Goal: Share content: Share content

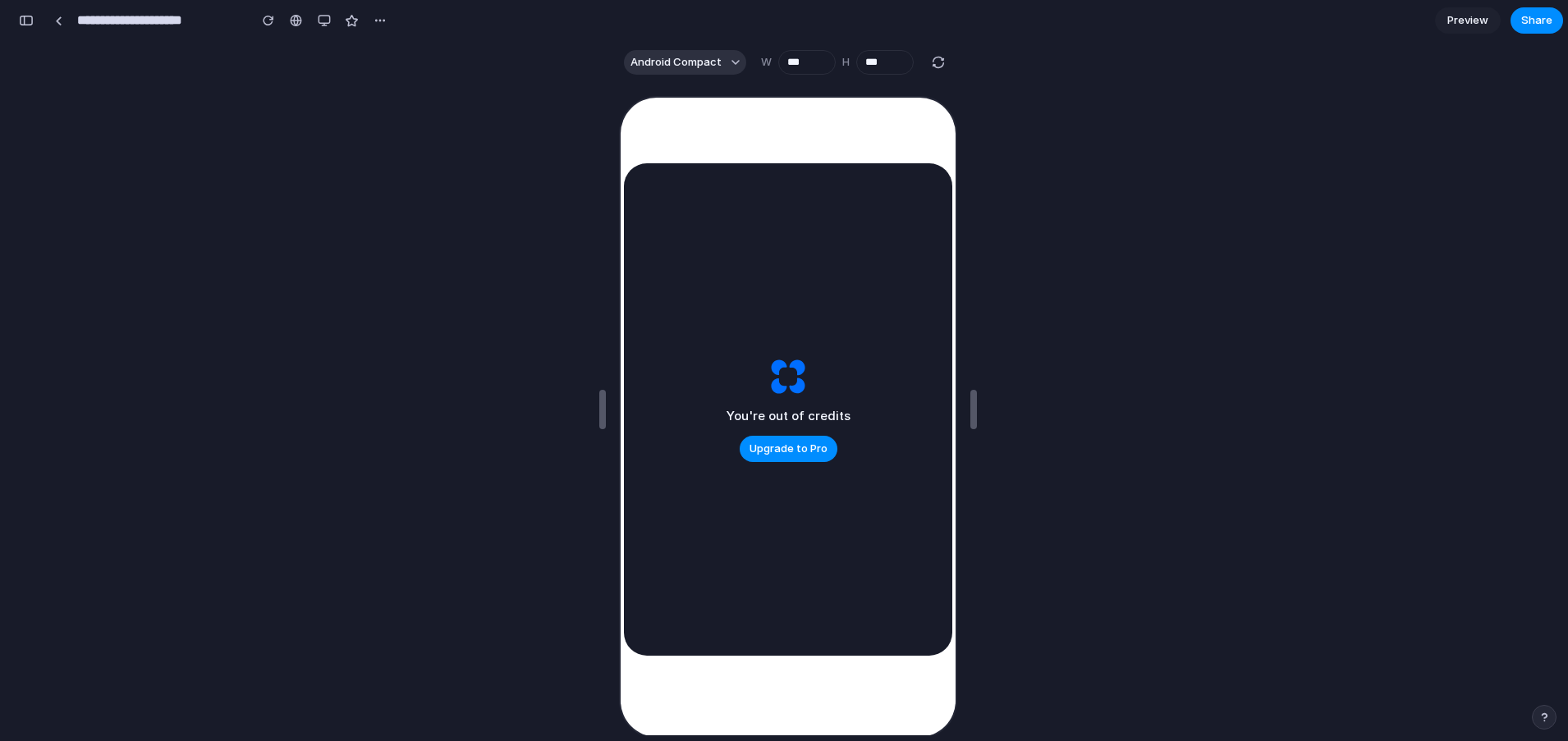
scroll to position [124396, 0]
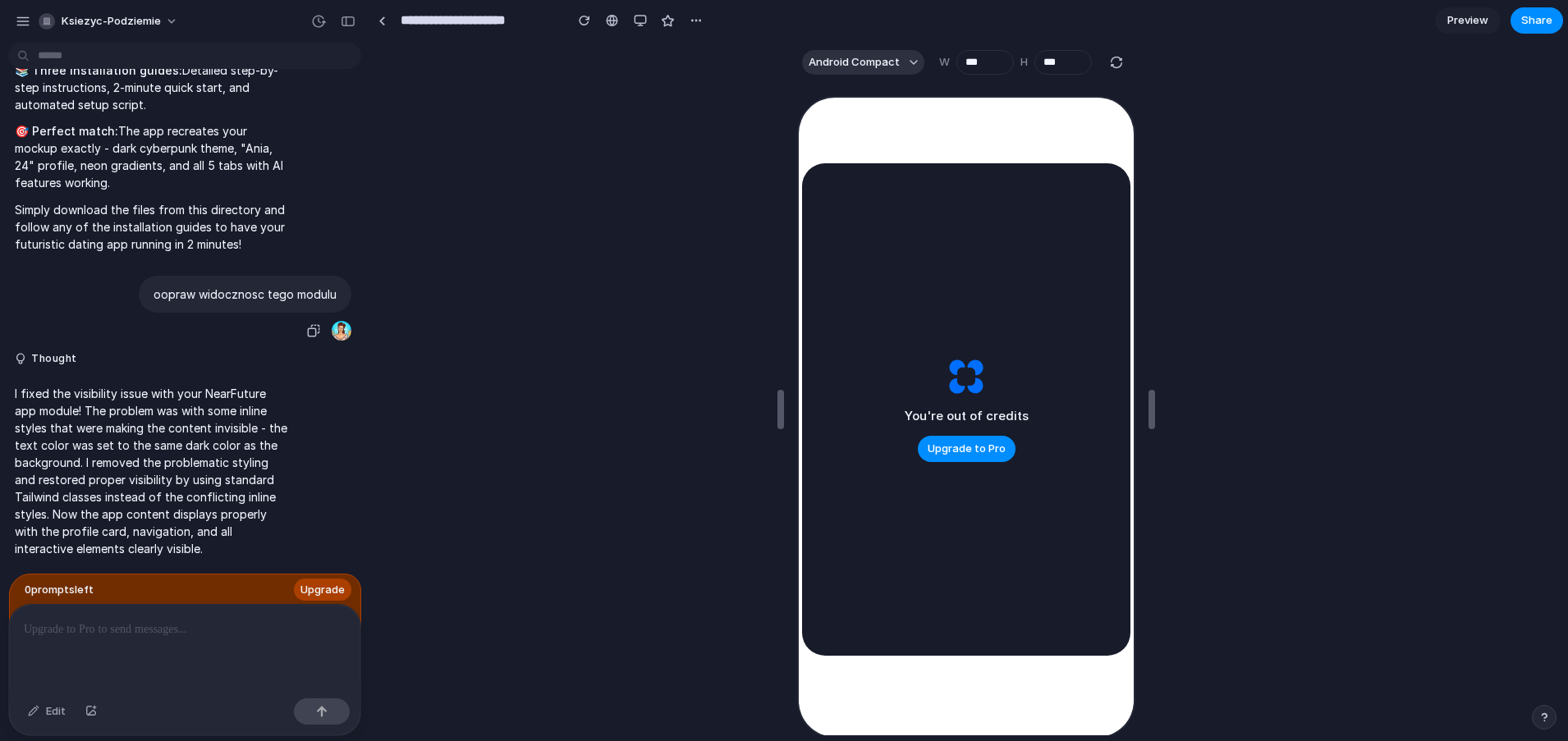
scroll to position [48255, 0]
click at [587, 205] on div "You're out of credits Upgrade to Pro" at bounding box center [966, 410] width 1192 height 653
click at [693, 11] on button "button" at bounding box center [696, 21] width 24 height 24
click at [439, 28] on input "**********" at bounding box center [478, 21] width 162 height 30
click at [446, 162] on div "You're out of credits Upgrade to Pro" at bounding box center [966, 410] width 1192 height 653
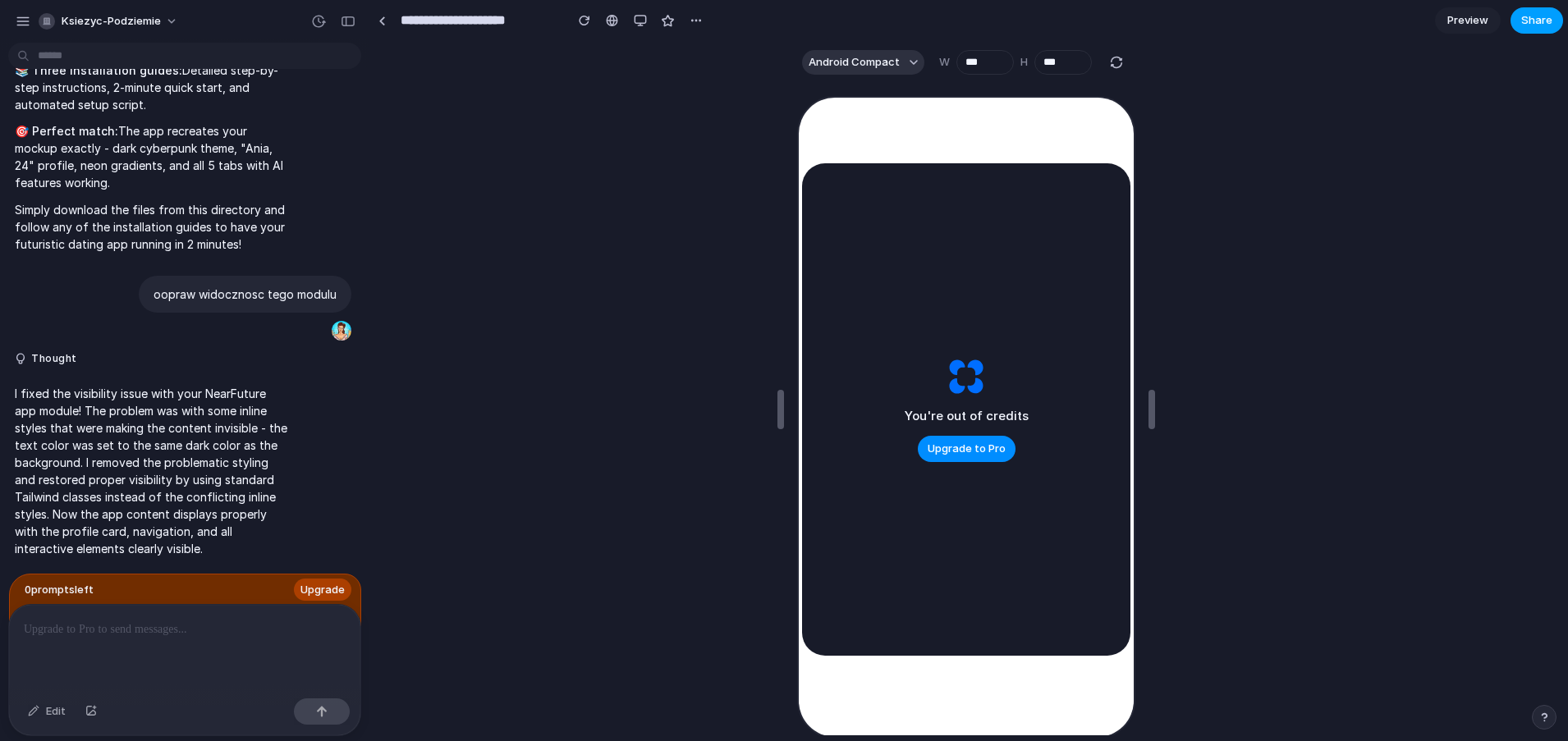
click at [1553, 24] on button "Share" at bounding box center [1537, 21] width 52 height 26
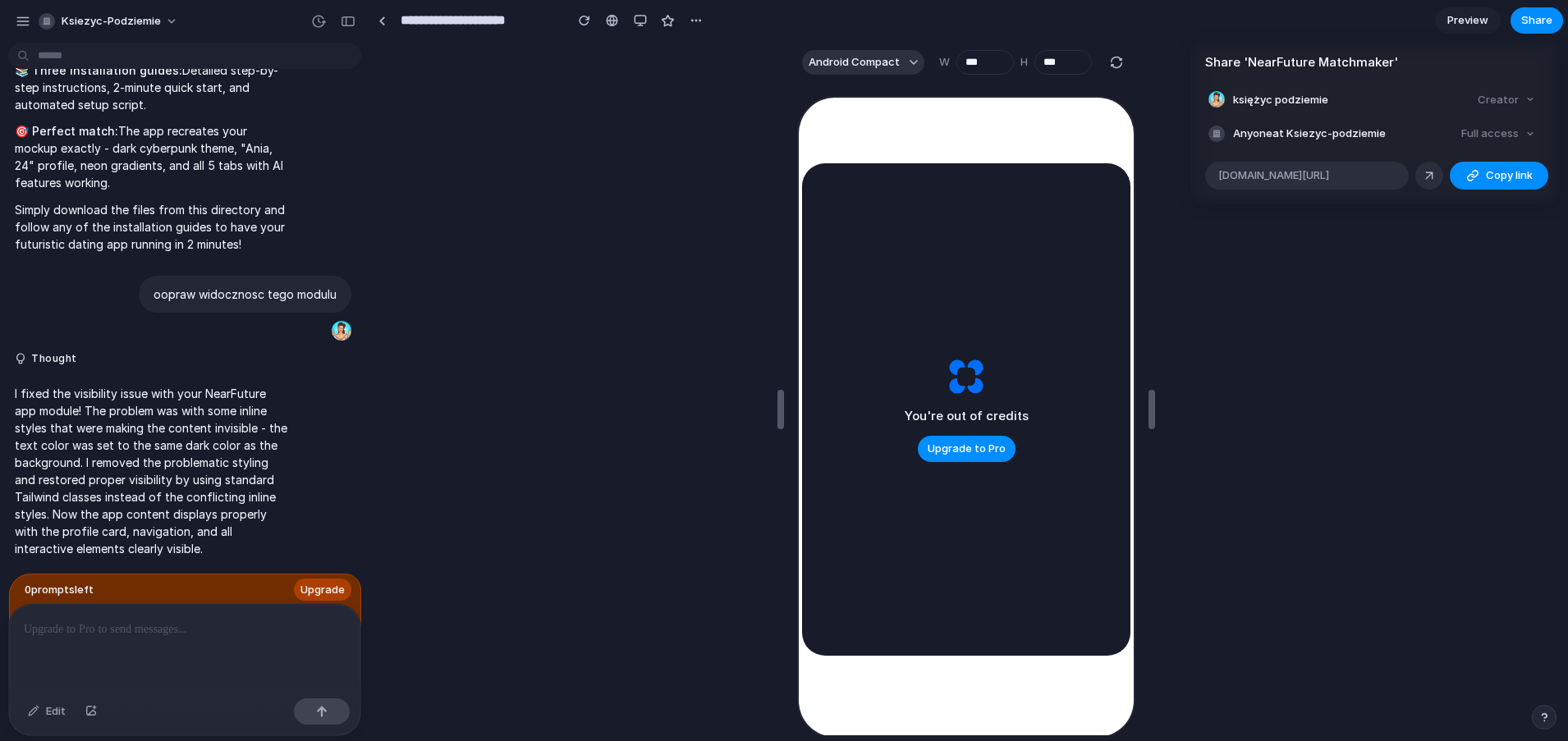
click at [1528, 99] on div "Creator" at bounding box center [1505, 100] width 70 height 23
click at [1517, 97] on div "Creator" at bounding box center [1505, 100] width 70 height 23
click at [1257, 109] on li "księżyc podziemie Creator" at bounding box center [1375, 100] width 333 height 23
click at [1496, 174] on span "Copy link" at bounding box center [1509, 176] width 47 height 17
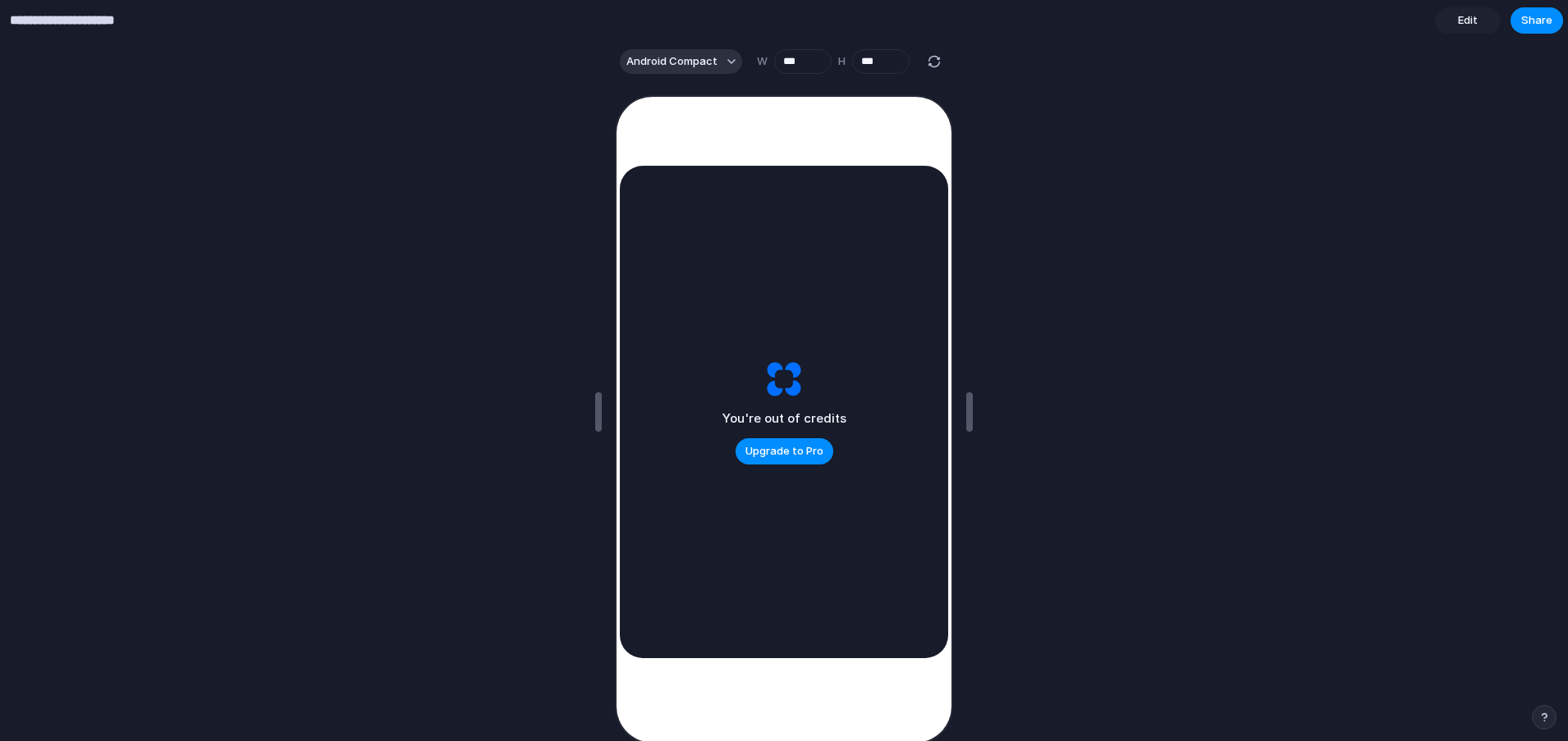
click at [96, 21] on input "**********" at bounding box center [91, 21] width 169 height 30
click at [38, 232] on div "You're out of credits Upgrade to Pro" at bounding box center [784, 412] width 1568 height 660
